Goal: Find specific page/section: Find specific page/section

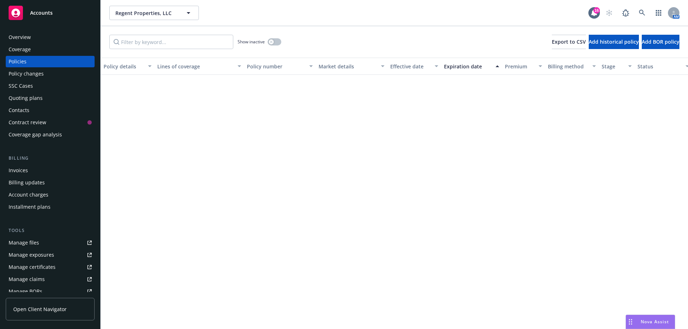
scroll to position [640, 0]
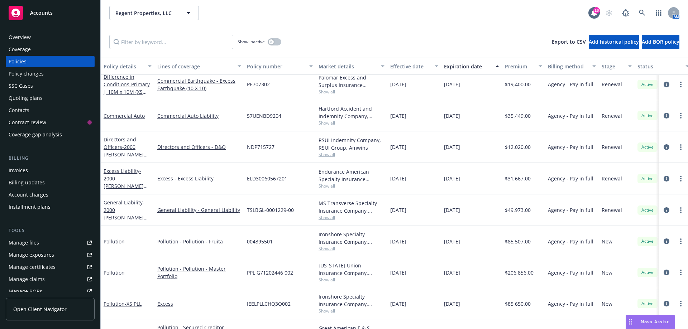
click at [353, 16] on div "Regent Properties, LLC Regent Properties, LLC" at bounding box center [348, 13] width 479 height 14
click at [190, 13] on icon "button" at bounding box center [188, 13] width 9 height 9
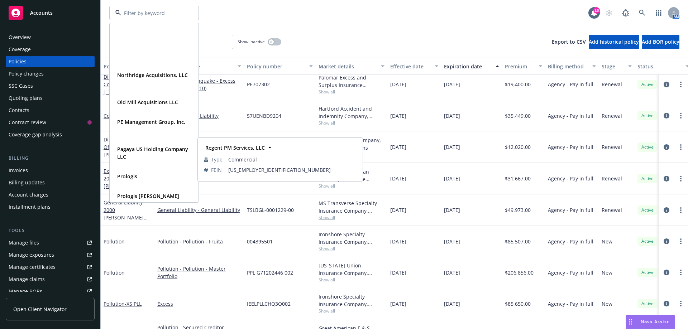
scroll to position [645, 0]
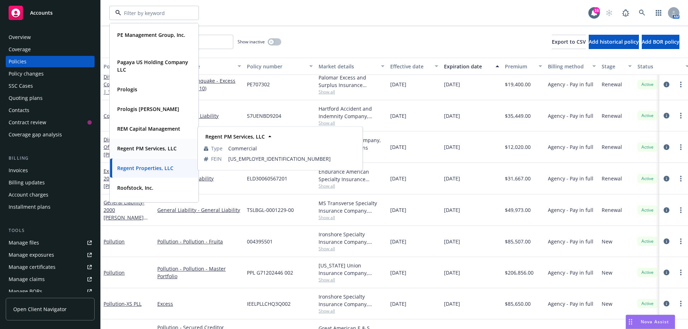
click at [162, 151] on strong "Regent PM Services, LLC" at bounding box center [146, 148] width 59 height 7
